Goal: Transaction & Acquisition: Purchase product/service

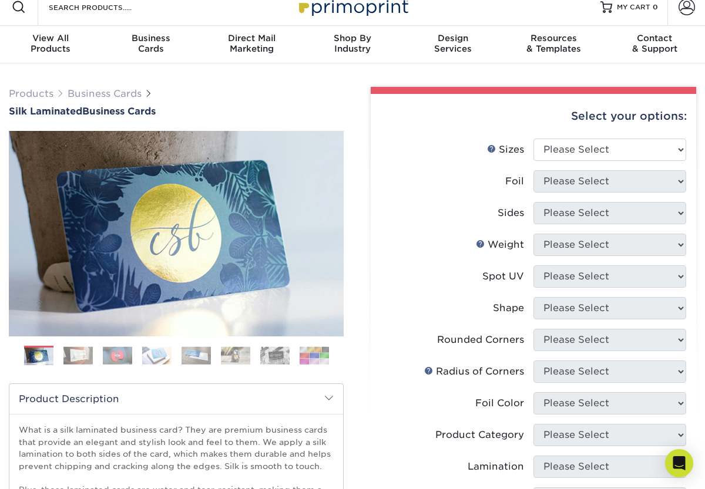
scroll to position [16, 0]
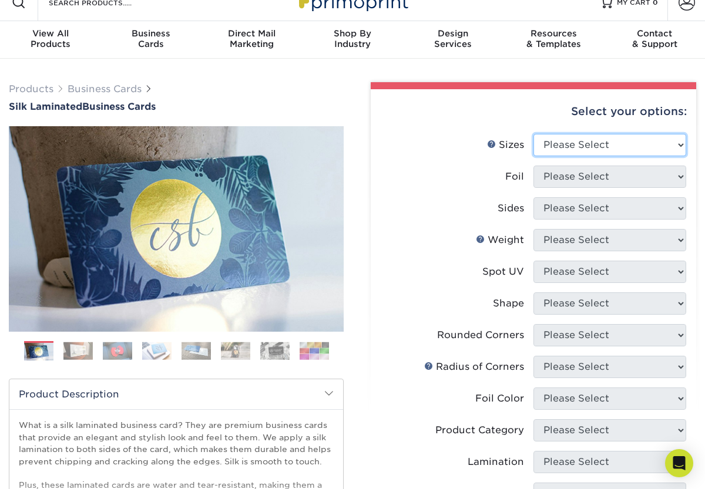
click at [617, 142] on select "Please Select 1.5" x 3.5" - Mini 1.75" x 3.5" - Mini 2" x 2" - Square 2" x 3" -…" at bounding box center [609, 145] width 153 height 22
select select "2.00x3.50"
click at [533, 134] on select "Please Select 1.5" x 3.5" - Mini 1.75" x 3.5" - Mini 2" x 2" - Square 2" x 3" -…" at bounding box center [609, 145] width 153 height 22
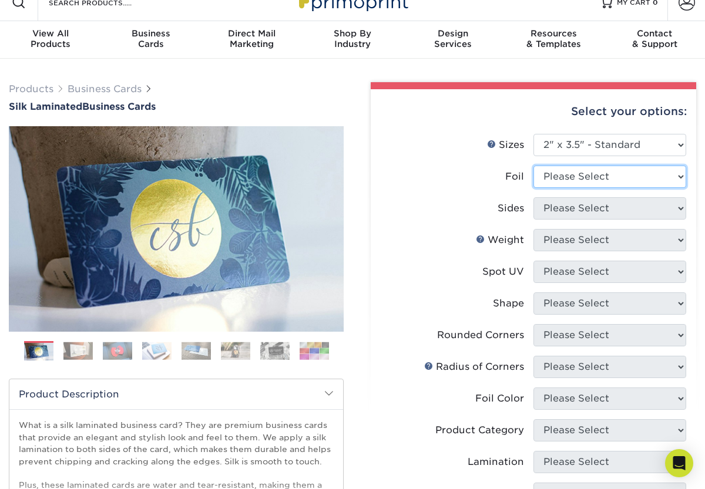
click at [655, 177] on select "Please Select Yes No" at bounding box center [609, 177] width 153 height 22
select select "1"
click at [533, 166] on select "Please Select Yes No" at bounding box center [609, 177] width 153 height 22
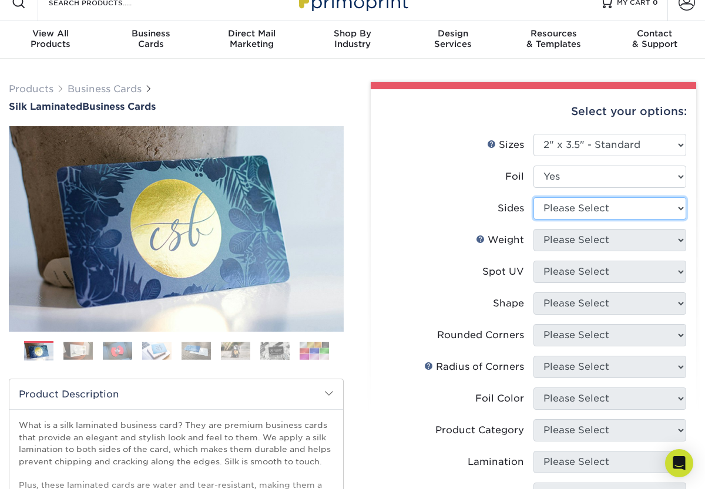
click at [657, 207] on select "Please Select Print Both Sides - Foil Both Sides Print Both Sides - Foil Front …" at bounding box center [609, 208] width 153 height 22
select select "e9e9dfb3-fba1-4d60-972c-fd9ca5904d33"
click at [533, 197] on select "Please Select Print Both Sides - Foil Both Sides Print Both Sides - Foil Front …" at bounding box center [609, 208] width 153 height 22
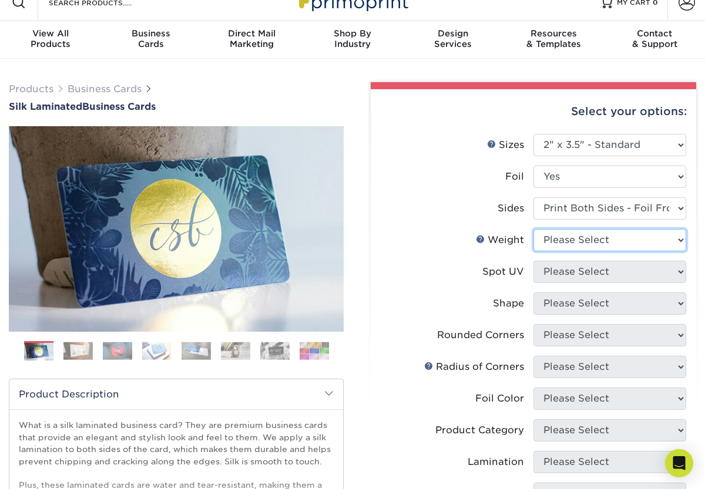
click at [648, 236] on select "Please Select 16PT" at bounding box center [609, 240] width 153 height 22
select select "16PT"
click at [533, 229] on select "Please Select 16PT" at bounding box center [609, 240] width 153 height 22
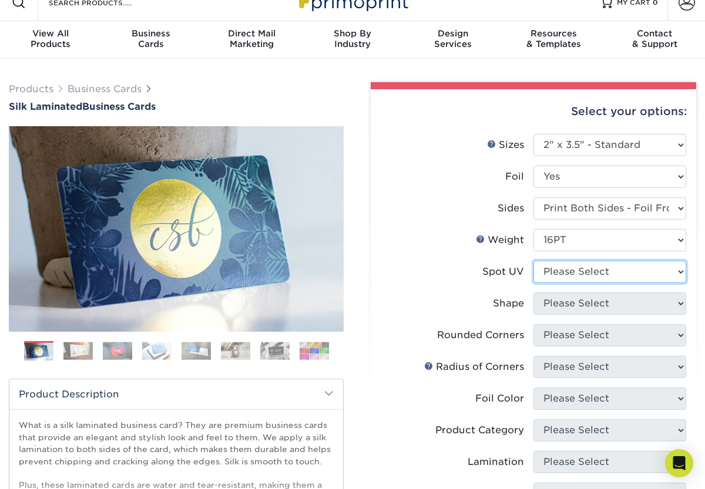
click at [655, 270] on select "Please Select No Spot UV Front and Back (Both Sides) Front Only Back Only" at bounding box center [609, 272] width 153 height 22
select select "0"
click at [533, 261] on select "Please Select No Spot UV Front and Back (Both Sides) Front Only Back Only" at bounding box center [609, 272] width 153 height 22
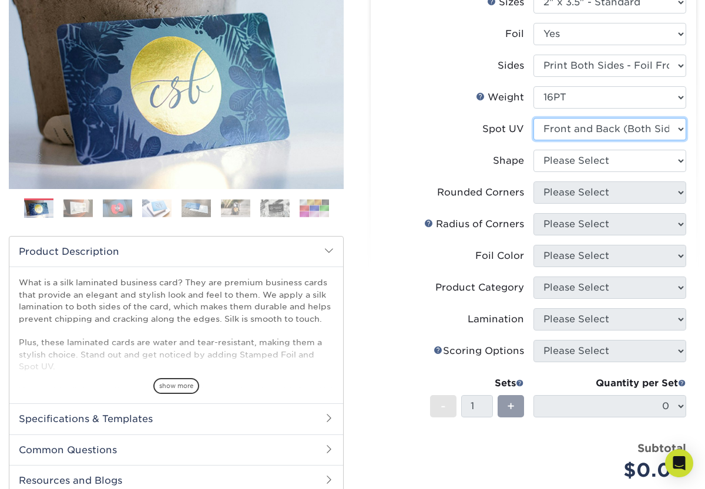
scroll to position [162, 0]
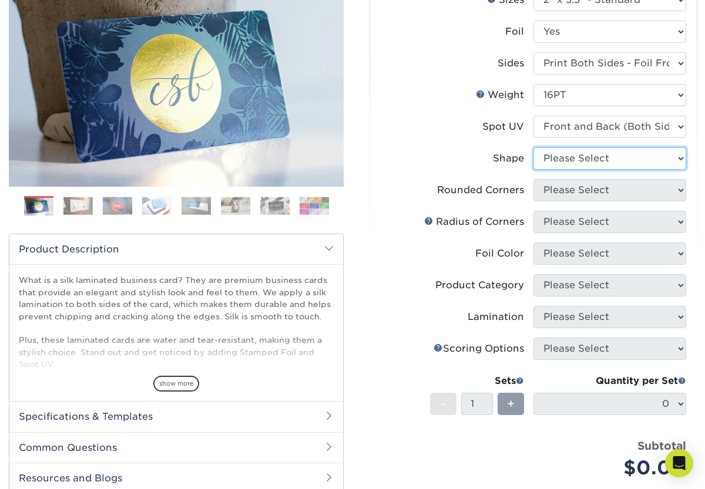
click at [577, 165] on select "Please Select Standard" at bounding box center [609, 158] width 153 height 22
select select "standard"
click at [533, 147] on select "Please Select Standard" at bounding box center [609, 158] width 153 height 22
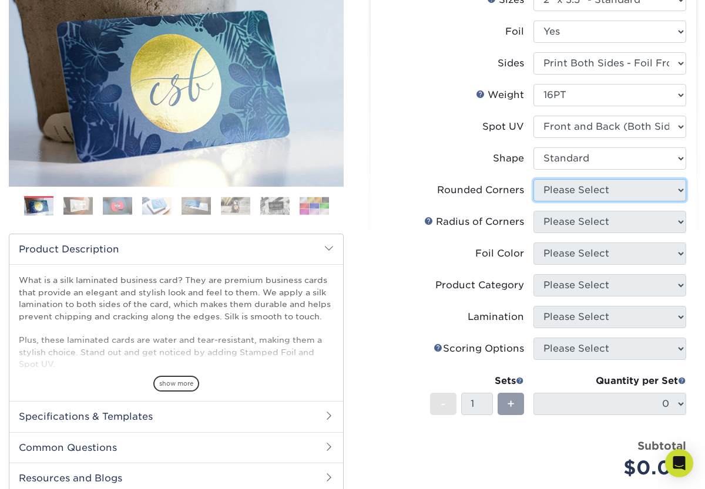
click at [579, 185] on select "Please Select Yes - Round 2 Corners Yes - Round 4 Corners No" at bounding box center [609, 190] width 153 height 22
select select "7672df9e-0e0a-464d-8e1f-920c575e4da3"
click at [533, 179] on select "Please Select Yes - Round 2 Corners Yes - Round 4 Corners No" at bounding box center [609, 190] width 153 height 22
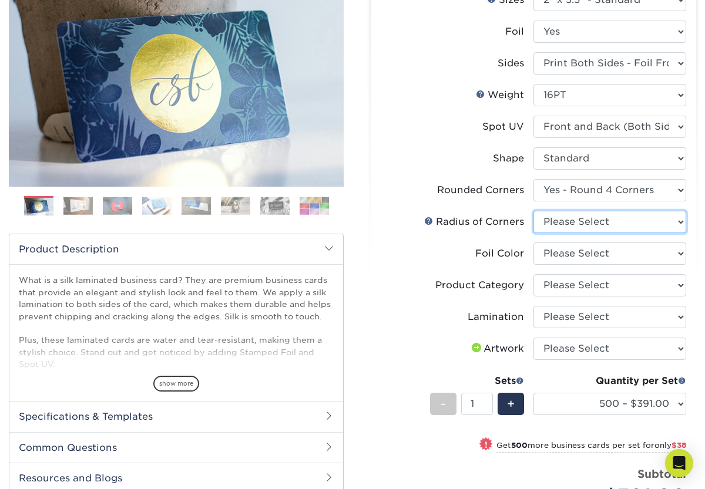
click at [589, 222] on select "Please Select Rounded 1/8" Rounded 1/4"" at bounding box center [609, 222] width 153 height 22
select select "589680c7-ee9a-431b-9d12-d7aeb1386a97"
click at [533, 211] on select "Please Select Rounded 1/8" Rounded 1/4"" at bounding box center [609, 222] width 153 height 22
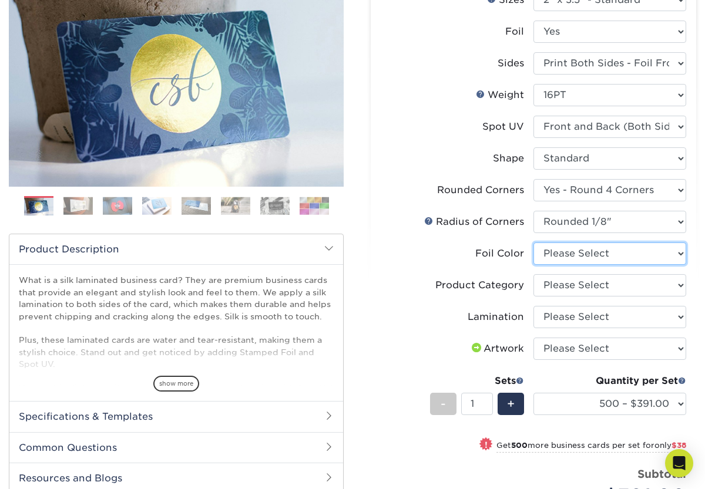
click at [598, 253] on select "Please Select Silver Foil Black Foil Blue Foil Copper Foil Gold Foil Red Foil R…" at bounding box center [609, 254] width 153 height 22
click at [278, 207] on img at bounding box center [274, 206] width 29 height 18
